Goal: Task Accomplishment & Management: Manage account settings

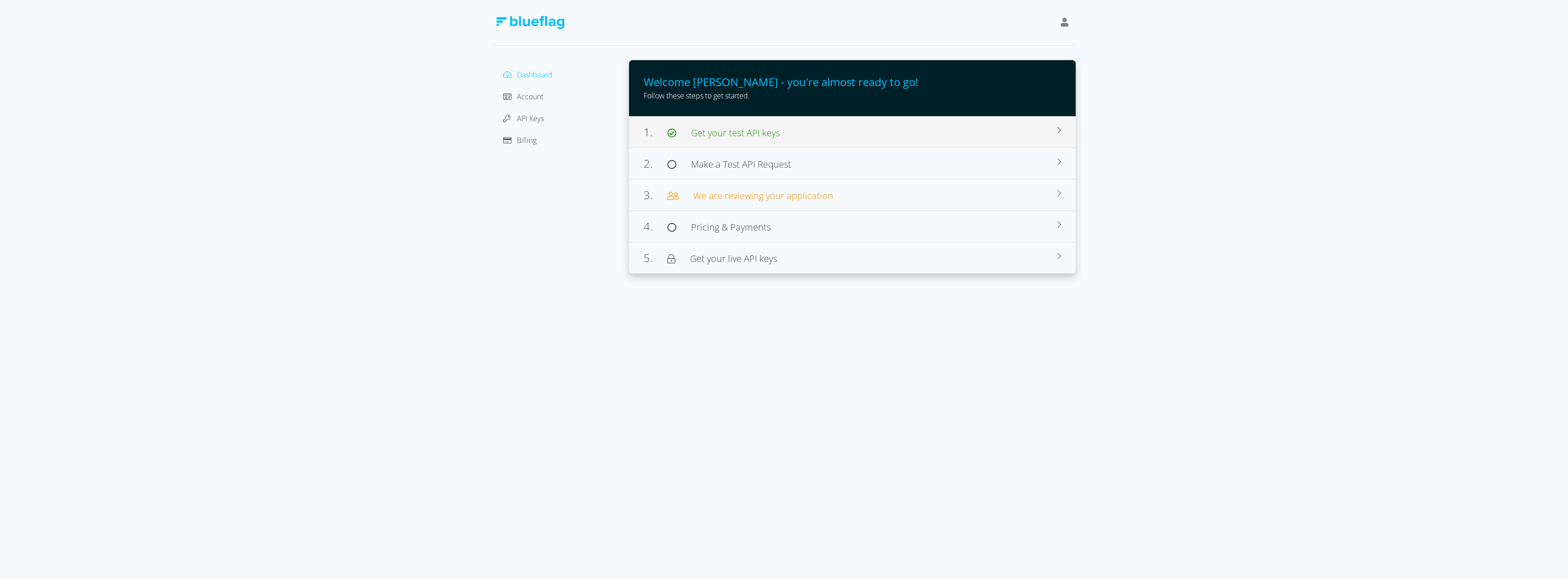
click at [749, 130] on span "Get your test API keys" at bounding box center [735, 133] width 89 height 12
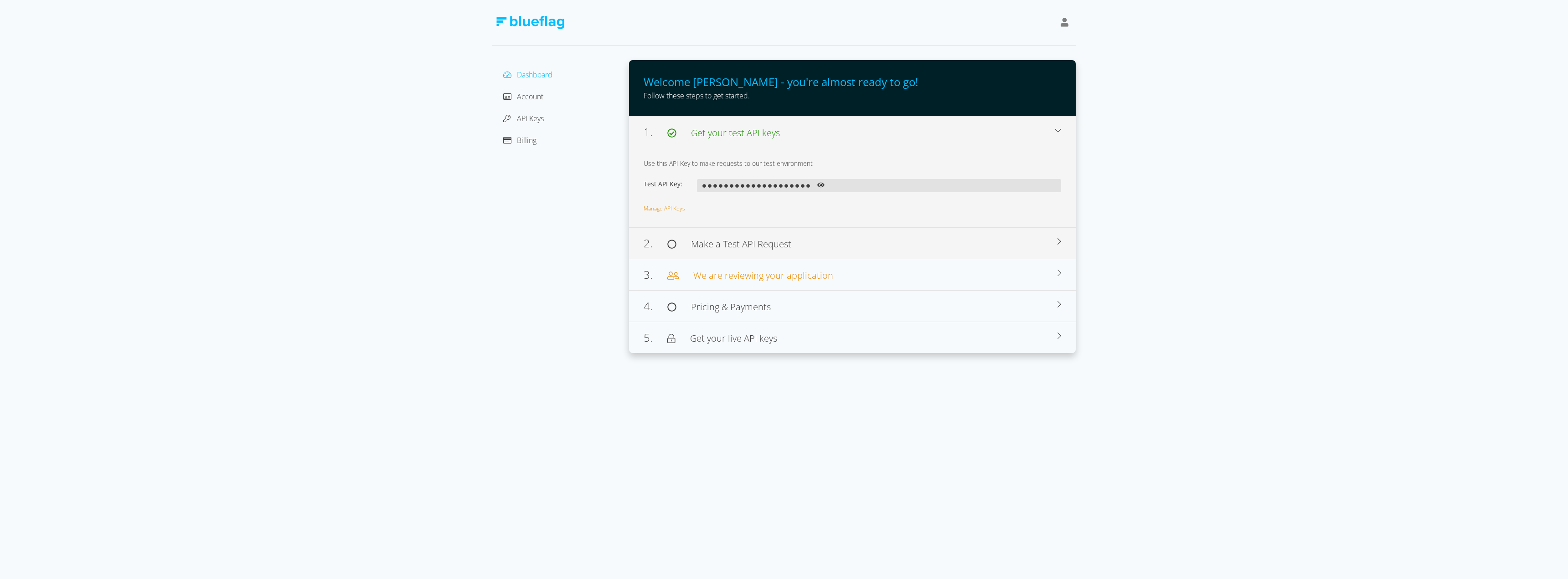
click at [786, 257] on div "2. Make a Test API Request Browse our docs for use cases, sample code, and deve…" at bounding box center [852, 243] width 447 height 32
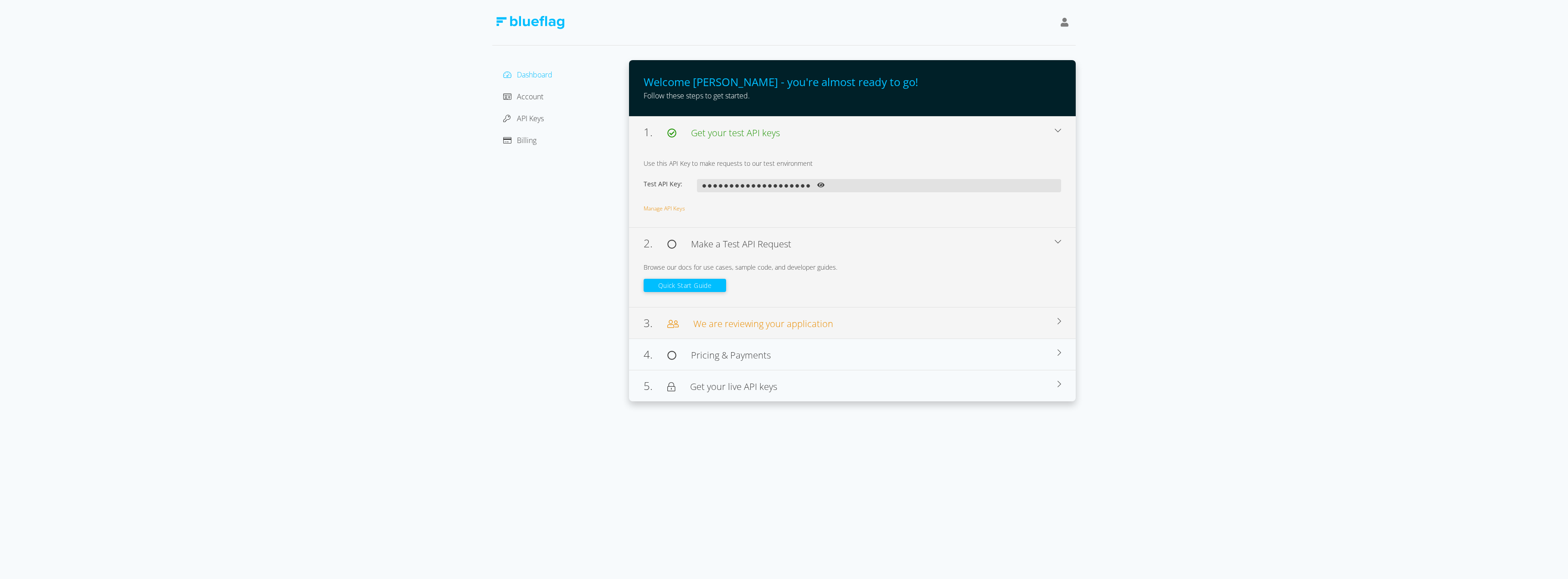
click at [785, 320] on span "We are reviewing your application" at bounding box center [763, 324] width 140 height 12
click at [779, 386] on div "4. Pricing & Payments" at bounding box center [850, 382] width 414 height 16
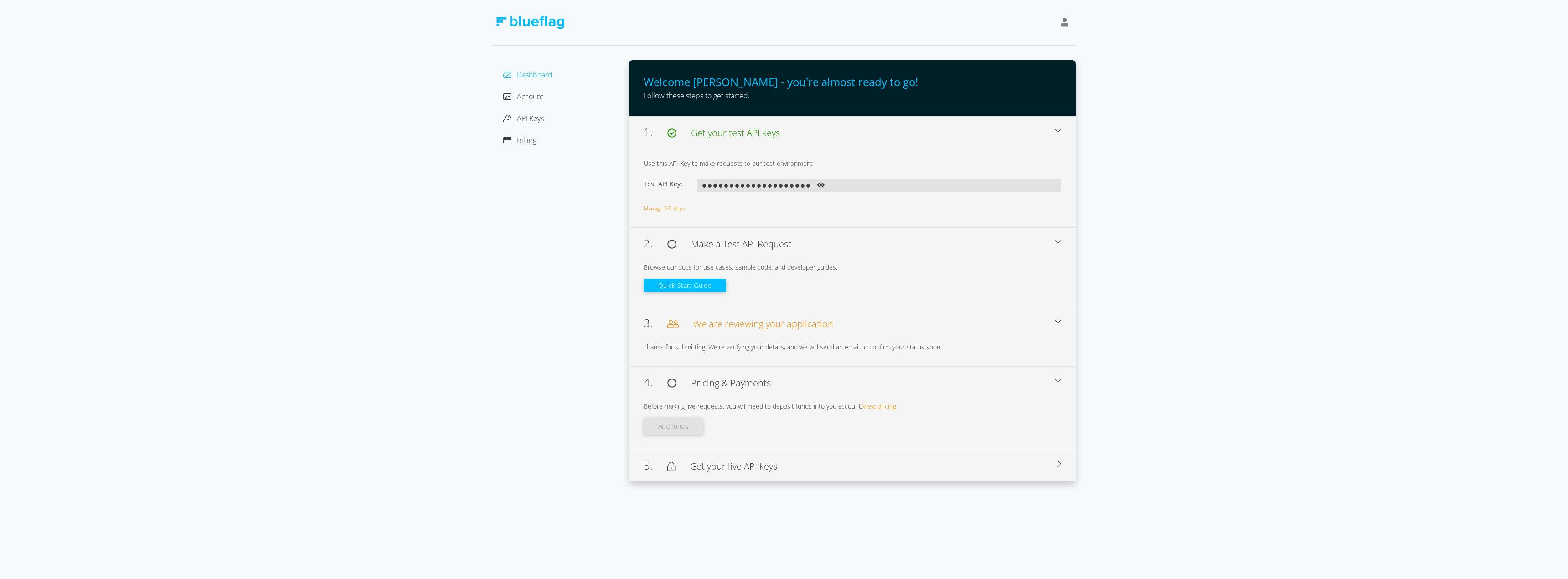
click at [771, 452] on div "5. Get your live API keys To access live data, you will need to create a live A…" at bounding box center [852, 465] width 447 height 32
click at [545, 105] on div "Dashboard Account API Keys Billing" at bounding box center [561, 108] width 122 height 80
click at [544, 97] on div "Account" at bounding box center [561, 97] width 122 height 15
click at [509, 99] on icon at bounding box center [507, 97] width 8 height 6
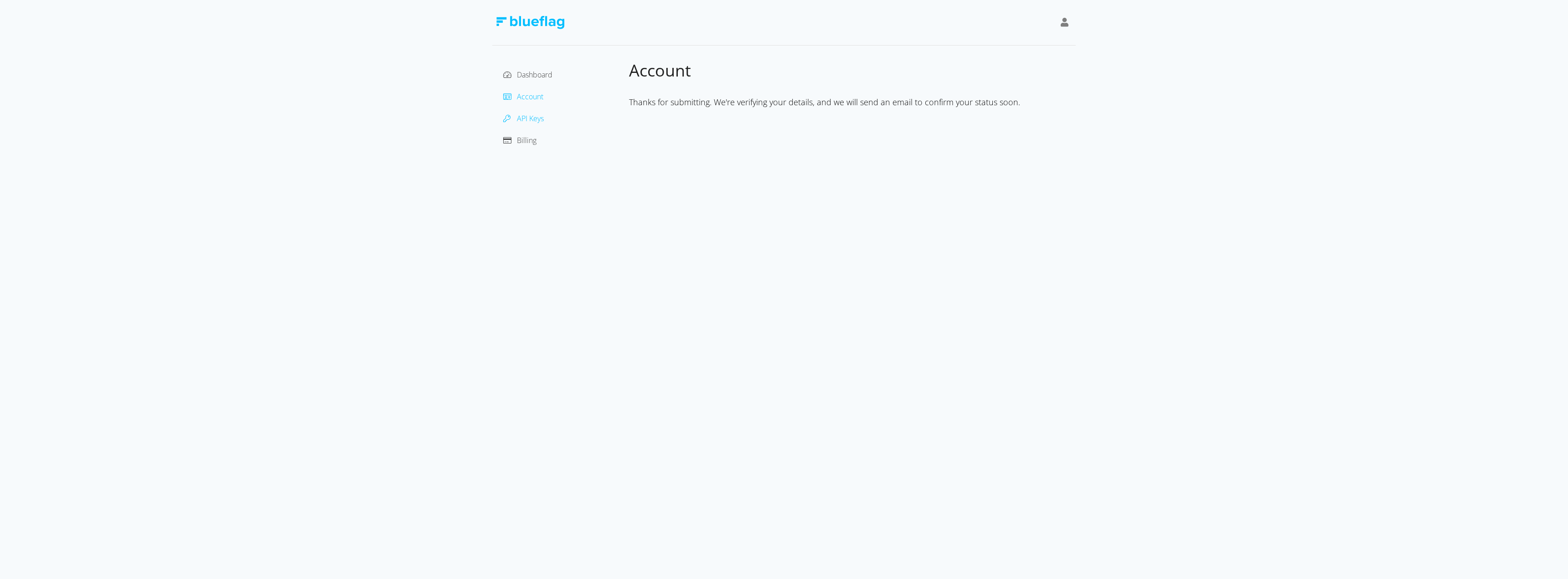
drag, startPoint x: 539, startPoint y: 136, endPoint x: 541, endPoint y: 121, distance: 15.1
click at [539, 135] on div "Billing" at bounding box center [561, 140] width 122 height 15
click at [541, 120] on span "API Keys" at bounding box center [530, 118] width 27 height 10
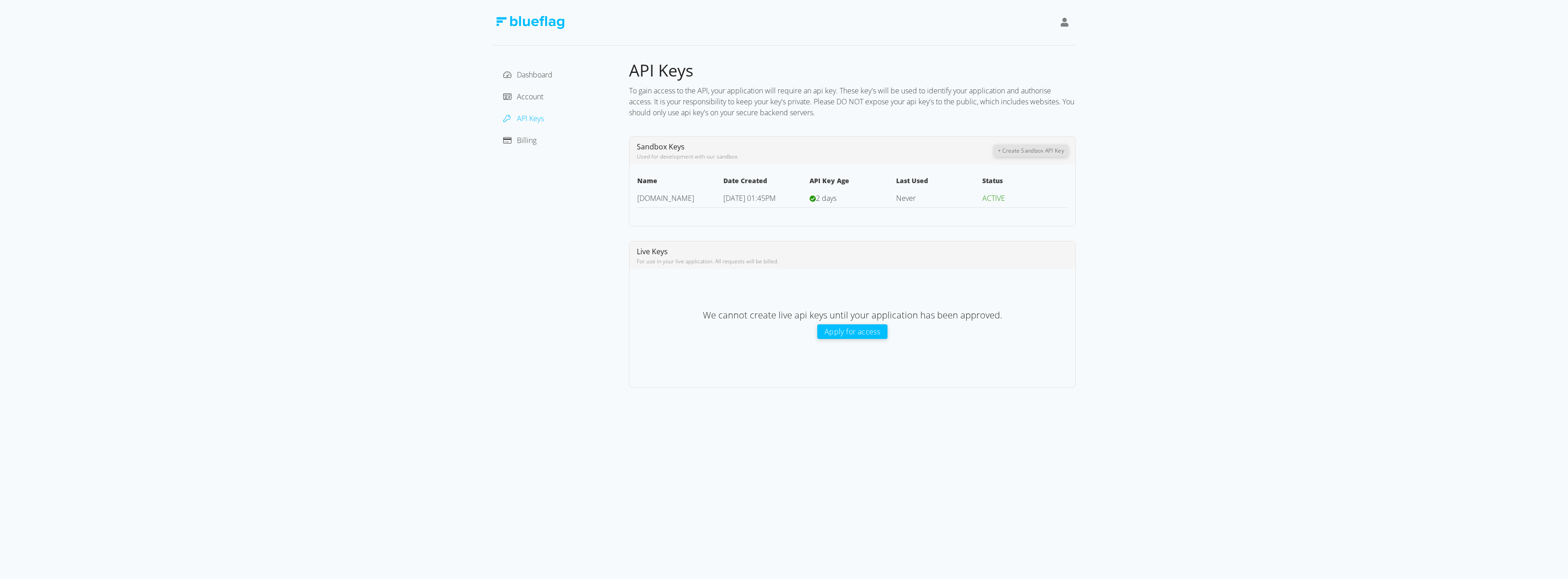
click at [849, 337] on button "Apply for access" at bounding box center [852, 331] width 70 height 15
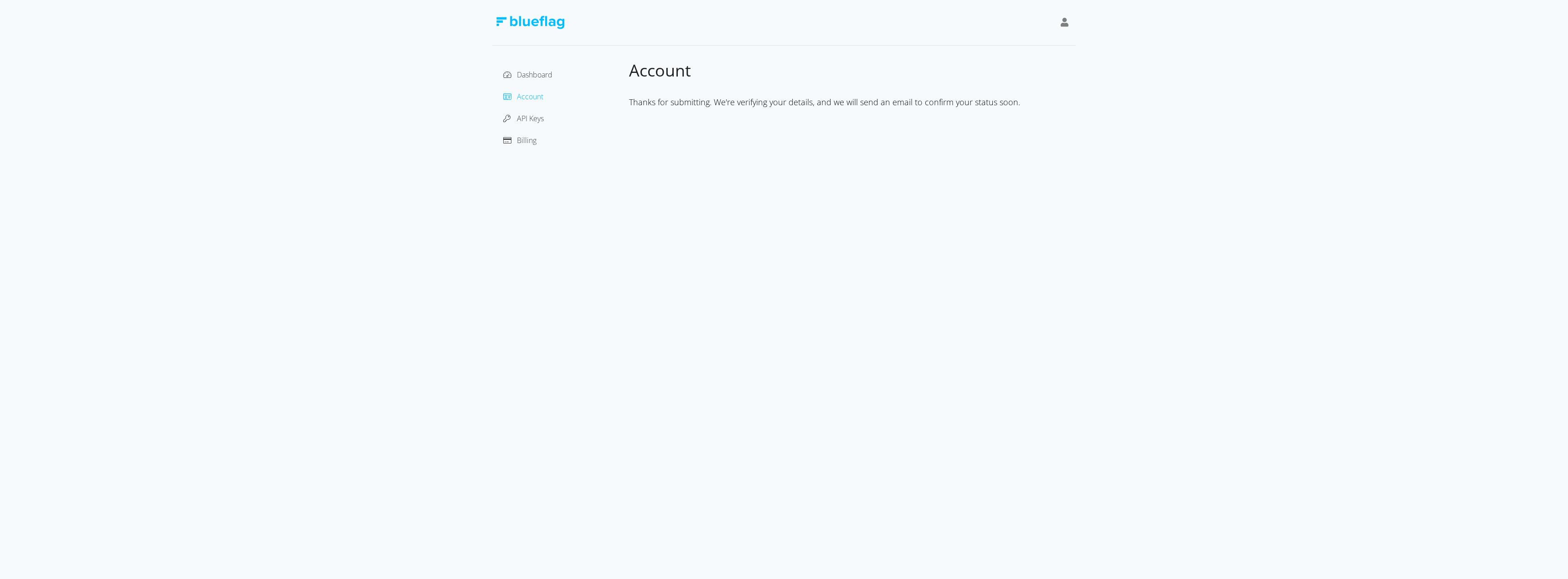
click at [550, 131] on div "Dashboard Account API Keys Billing" at bounding box center [561, 108] width 122 height 80
click at [542, 144] on div "Billing" at bounding box center [561, 140] width 122 height 15
click at [526, 144] on span "Billing" at bounding box center [527, 140] width 19 height 10
drag, startPoint x: 994, startPoint y: 189, endPoint x: 794, endPoint y: 220, distance: 202.4
click at [920, 193] on div "Payments A log of all payments made into your account + Add Funds Amount Status…" at bounding box center [852, 201] width 447 height 89
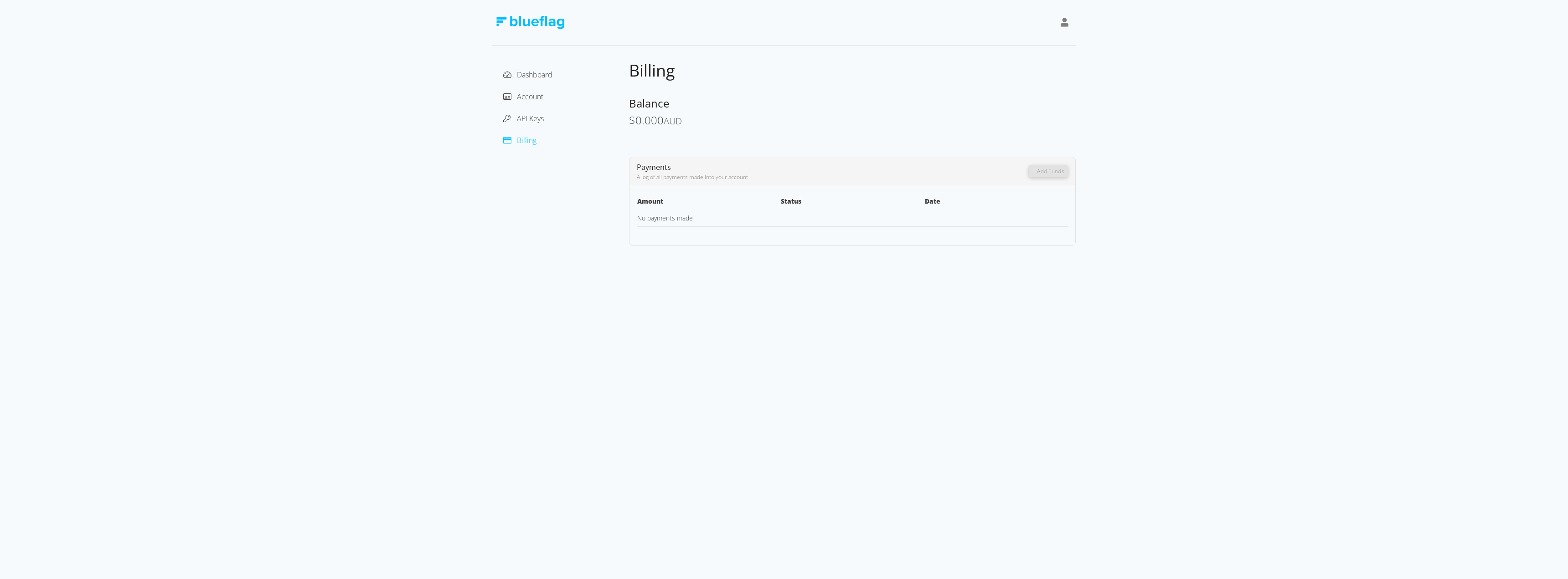
click at [788, 223] on td at bounding box center [852, 218] width 144 height 17
drag, startPoint x: 785, startPoint y: 226, endPoint x: 772, endPoint y: 227, distance: 13.0
click at [777, 226] on tr "No payments made" at bounding box center [852, 218] width 431 height 17
click at [529, 108] on div "Dashboard Account API Keys Billing" at bounding box center [561, 108] width 122 height 80
click at [1059, 24] on div at bounding box center [1065, 23] width 15 height 21
